Goal: Information Seeking & Learning: Check status

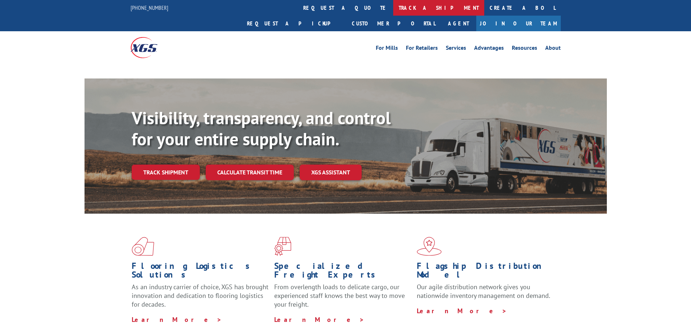
click at [393, 3] on link "track a shipment" at bounding box center [438, 8] width 91 height 16
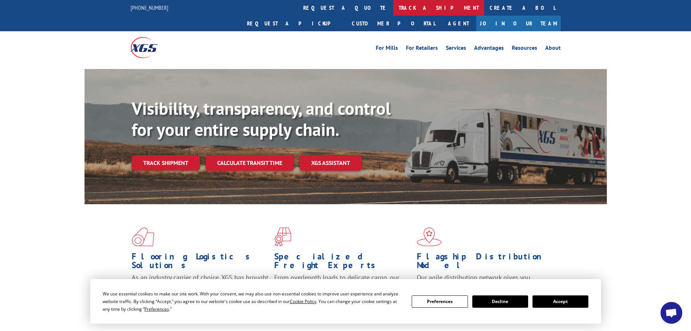
click at [393, 3] on link "track a shipment" at bounding box center [438, 8] width 91 height 16
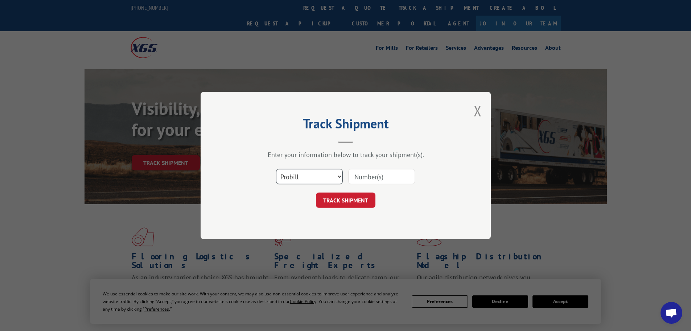
drag, startPoint x: 310, startPoint y: 171, endPoint x: 311, endPoint y: 176, distance: 5.9
click at [310, 171] on select "Select category... Probill BOL PO" at bounding box center [309, 176] width 67 height 15
select select "po"
click at [276, 169] on select "Select category... Probill BOL PO" at bounding box center [309, 176] width 67 height 15
paste input "64535253"
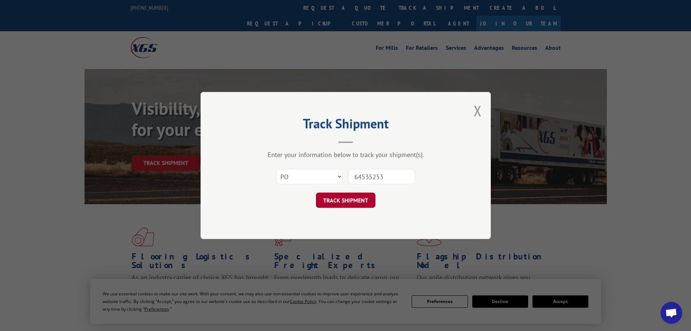
type input "64535253"
click at [363, 202] on button "TRACK SHIPMENT" at bounding box center [346, 199] width 60 height 15
